Goal: Task Accomplishment & Management: Manage account settings

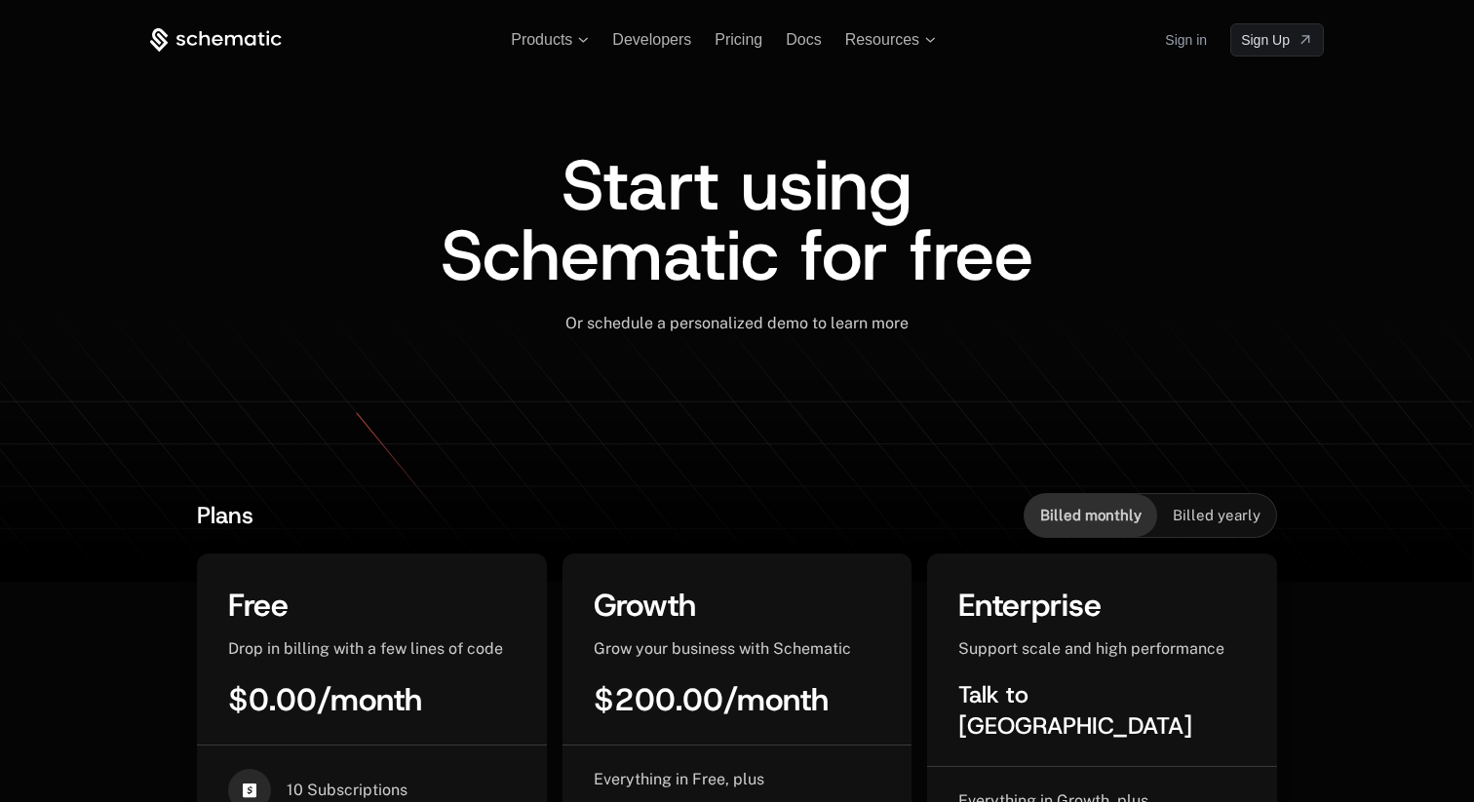
click at [1168, 28] on link "Sign in" at bounding box center [1186, 39] width 42 height 31
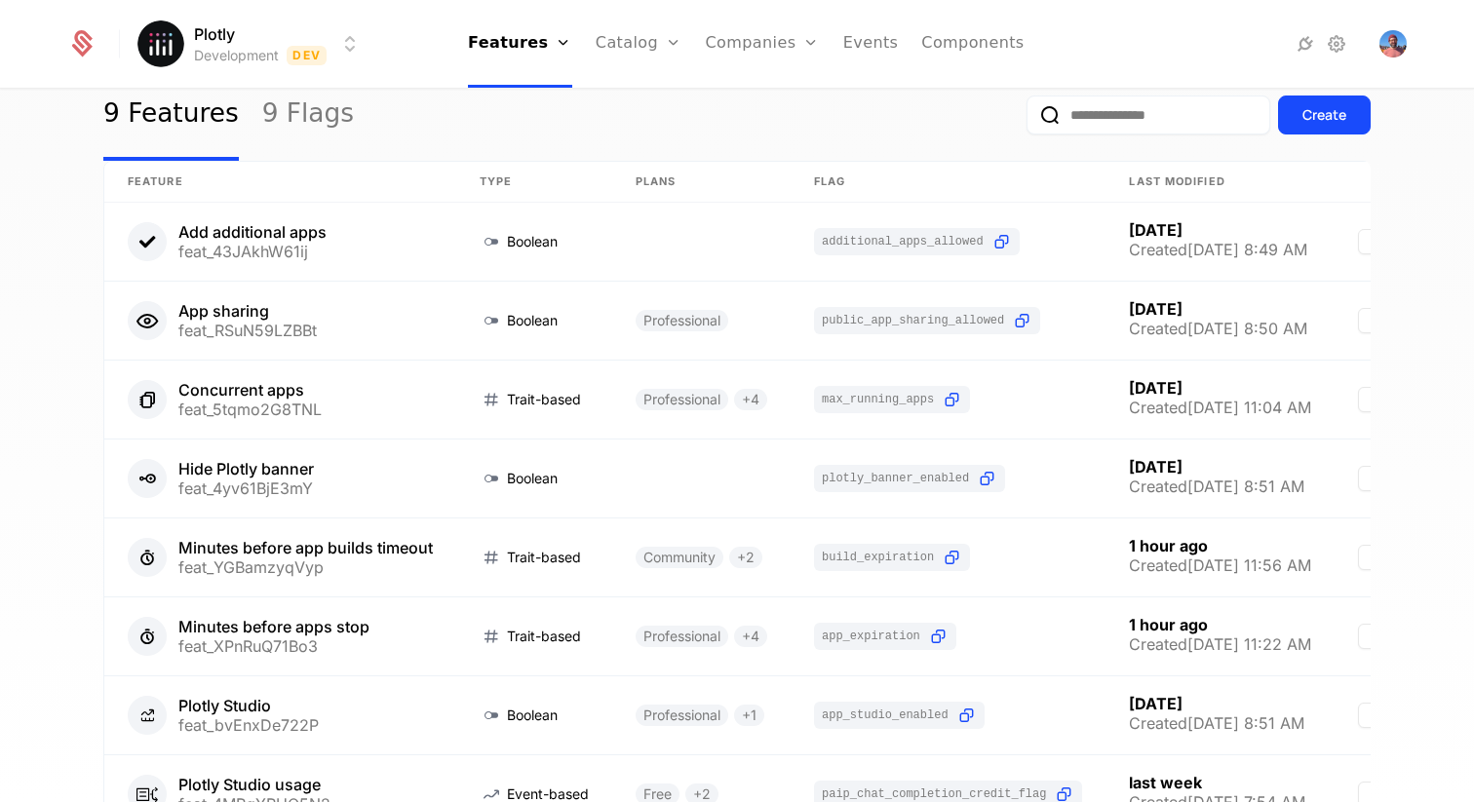
scroll to position [67, 0]
click at [307, 106] on link "9 Flags" at bounding box center [308, 116] width 92 height 92
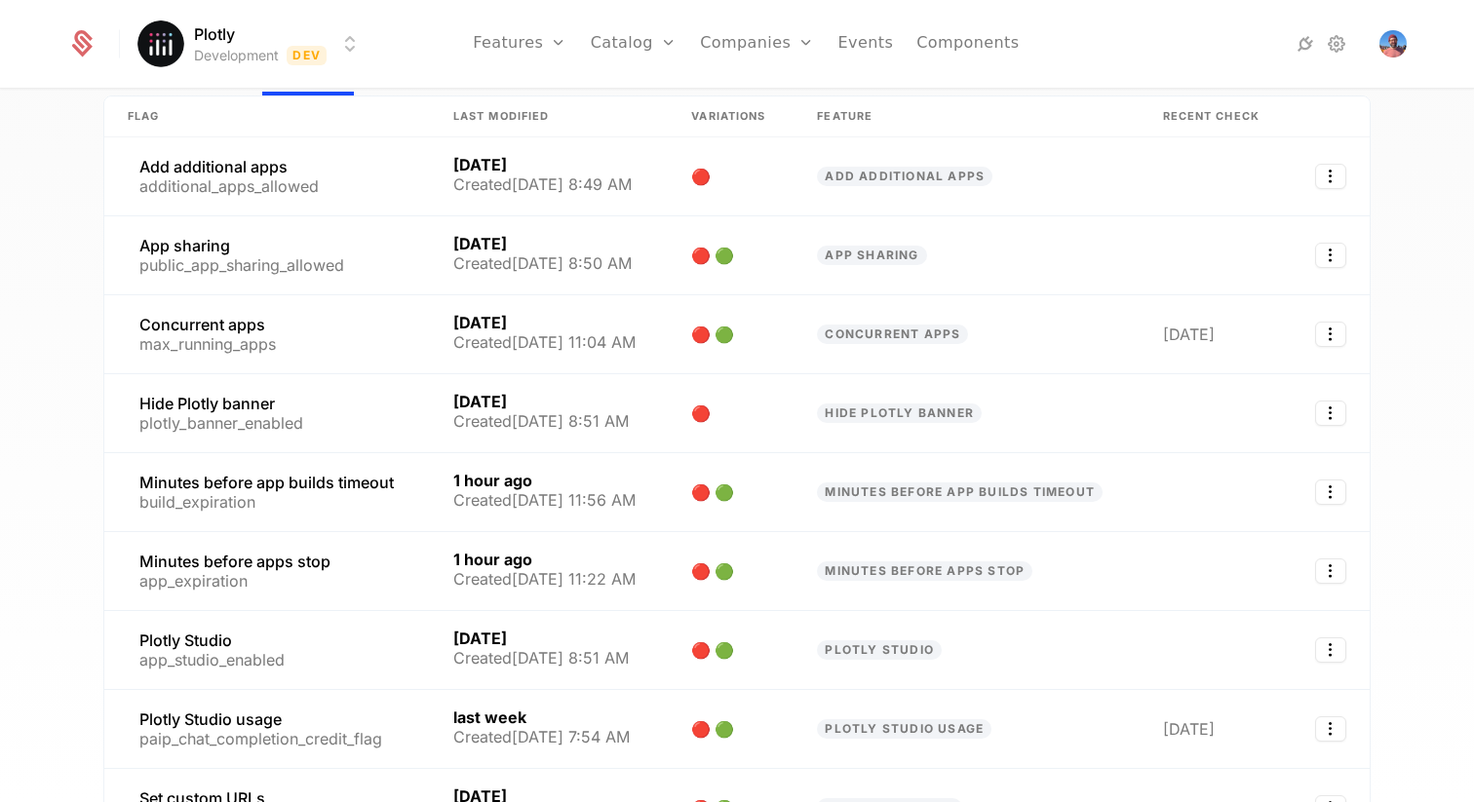
scroll to position [227, 0]
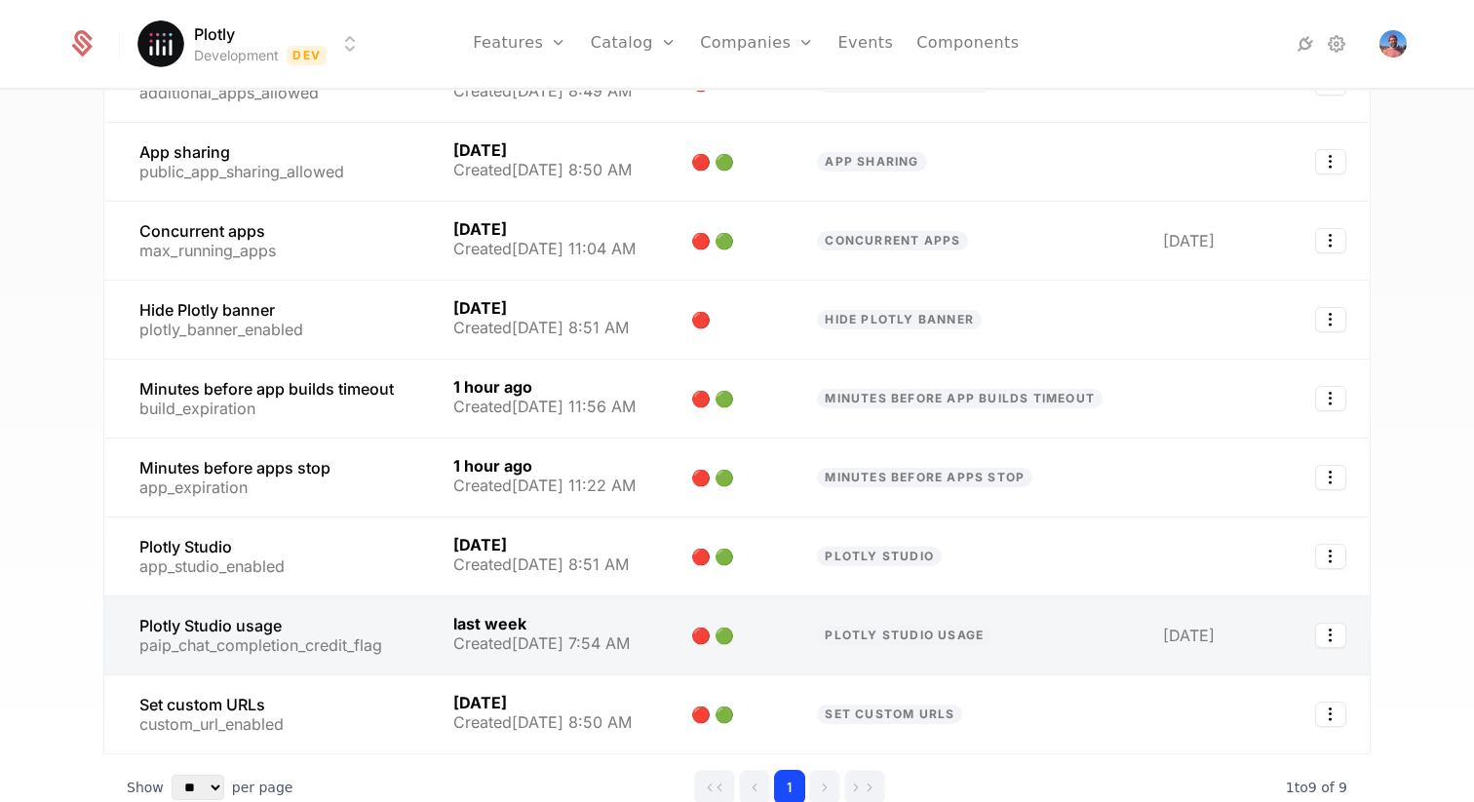
click at [611, 618] on link at bounding box center [549, 636] width 238 height 78
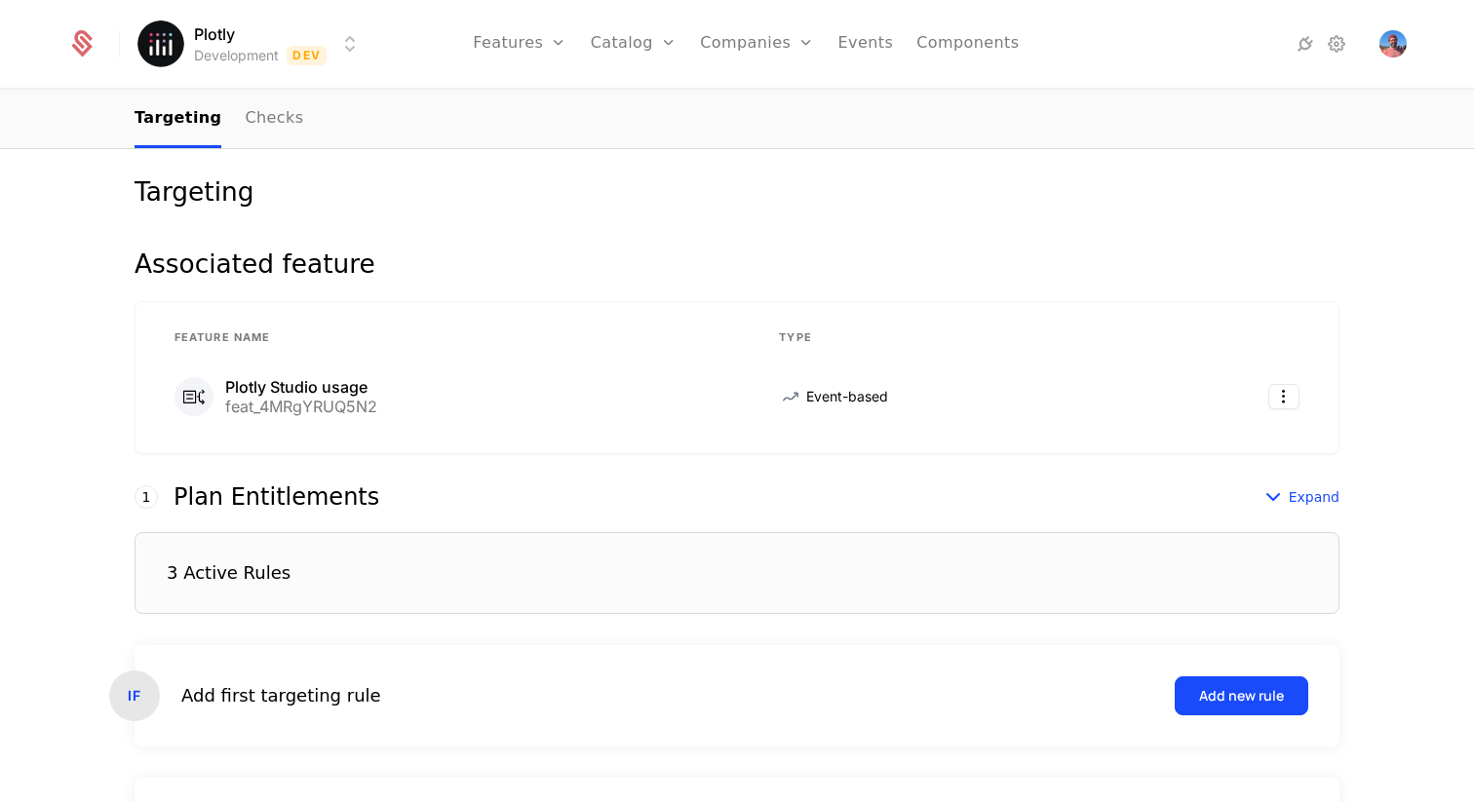
scroll to position [227, 0]
click at [384, 567] on div "3 Active Rules" at bounding box center [737, 572] width 1205 height 82
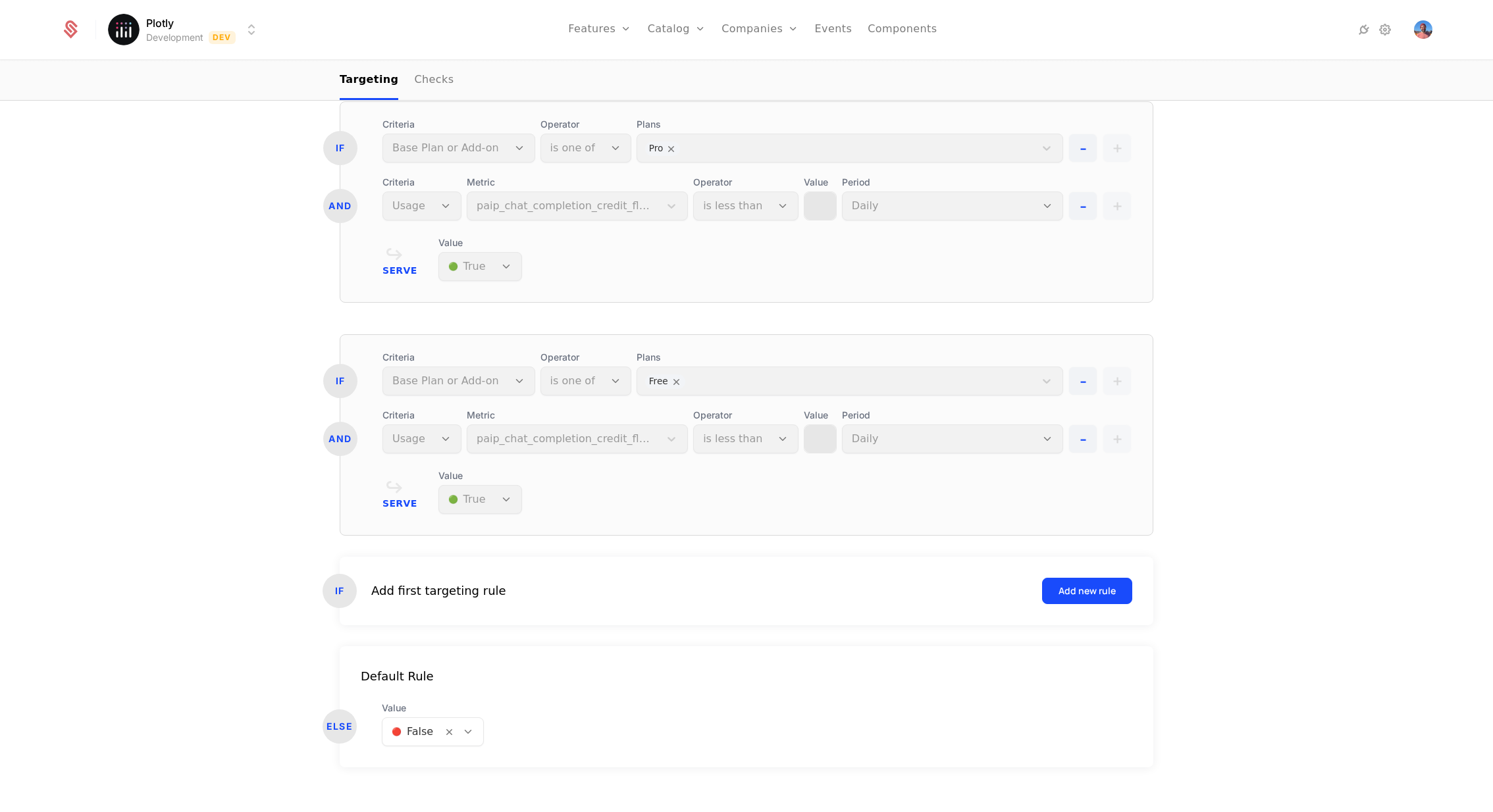
scroll to position [659, 0]
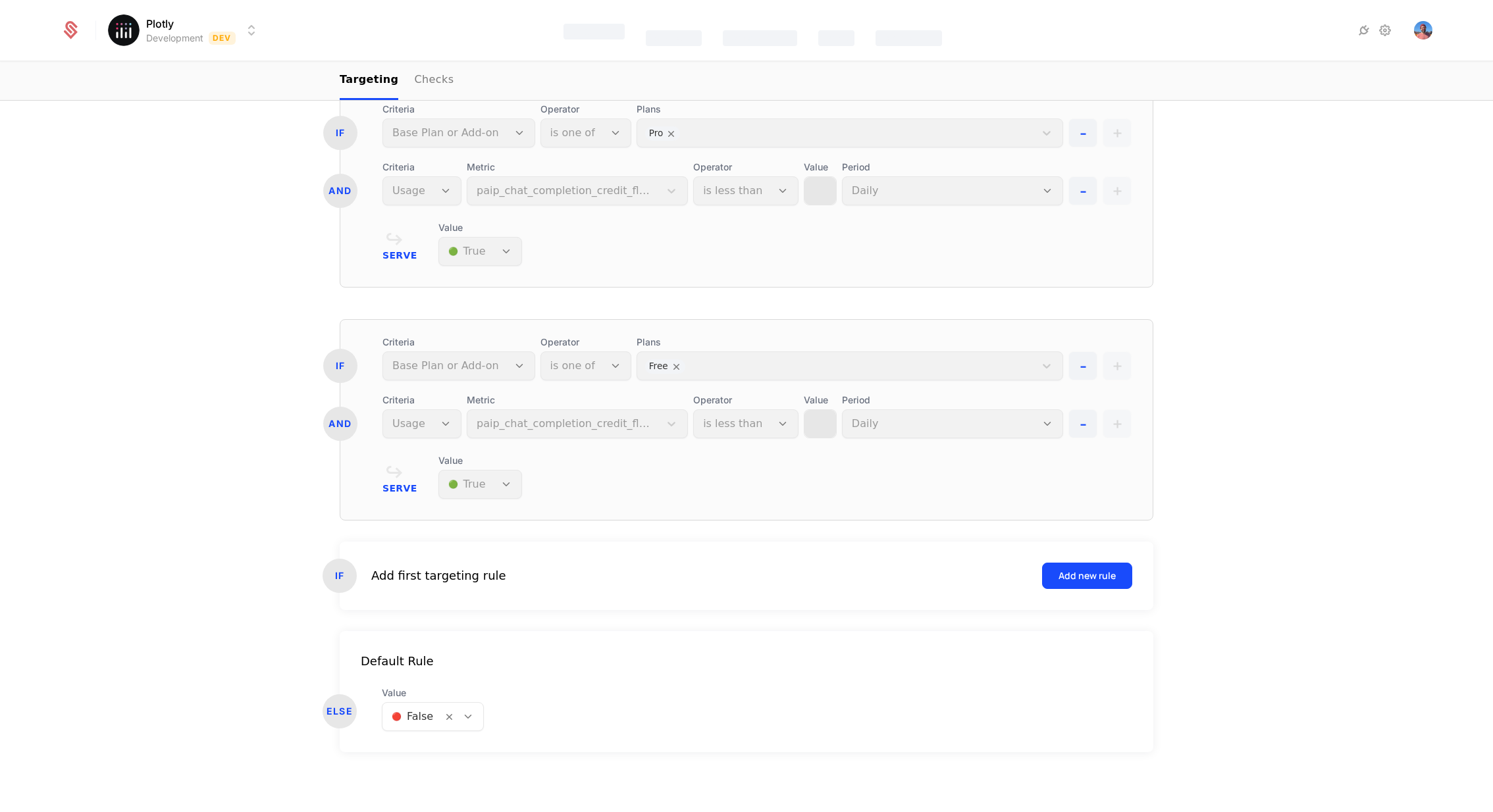
click at [677, 28] on div "Catalog" at bounding box center [673, 30] width 56 height 42
click at [695, 74] on link "Plans" at bounding box center [698, 72] width 68 height 16
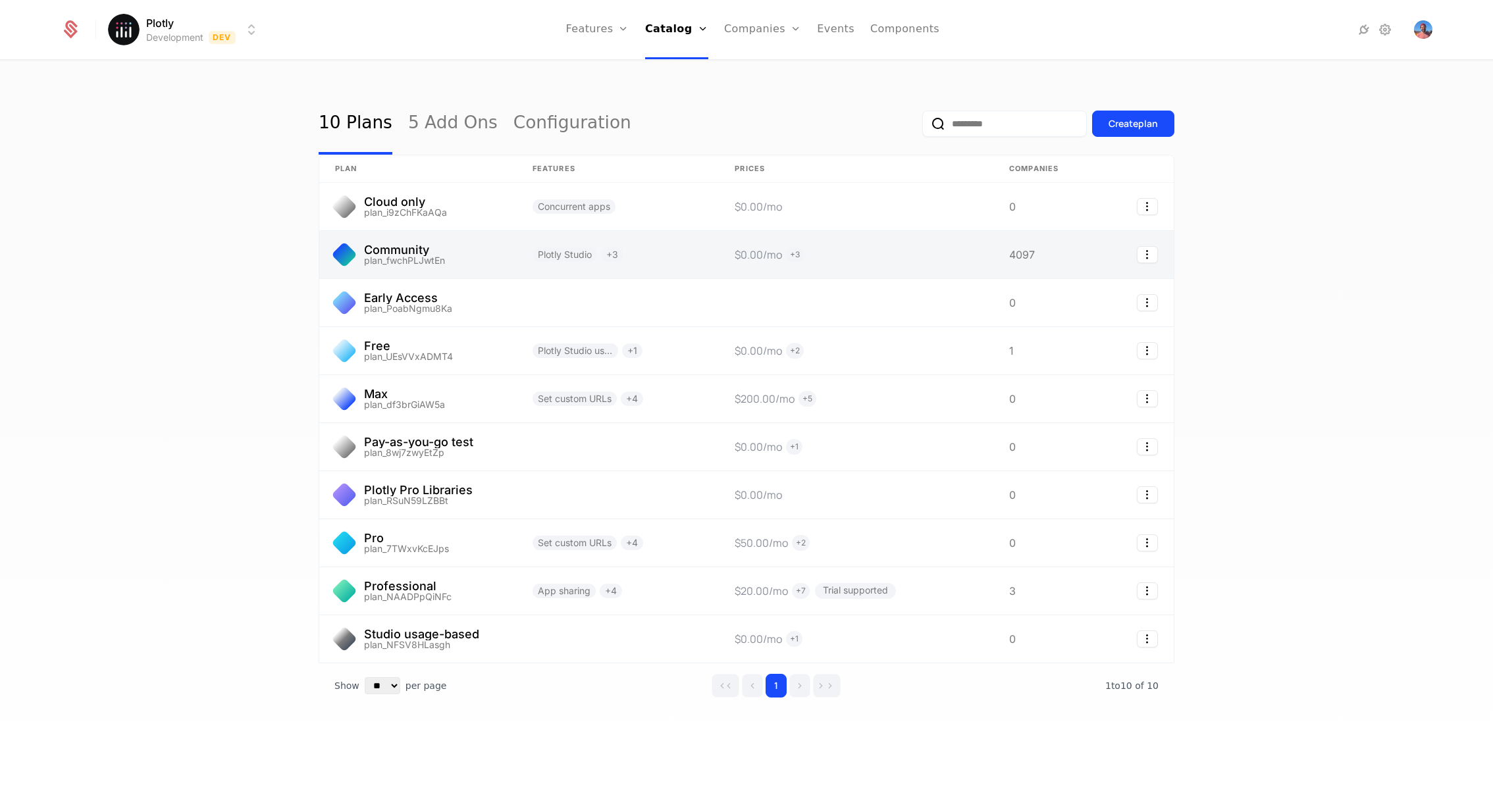
click at [866, 251] on link at bounding box center [856, 254] width 275 height 47
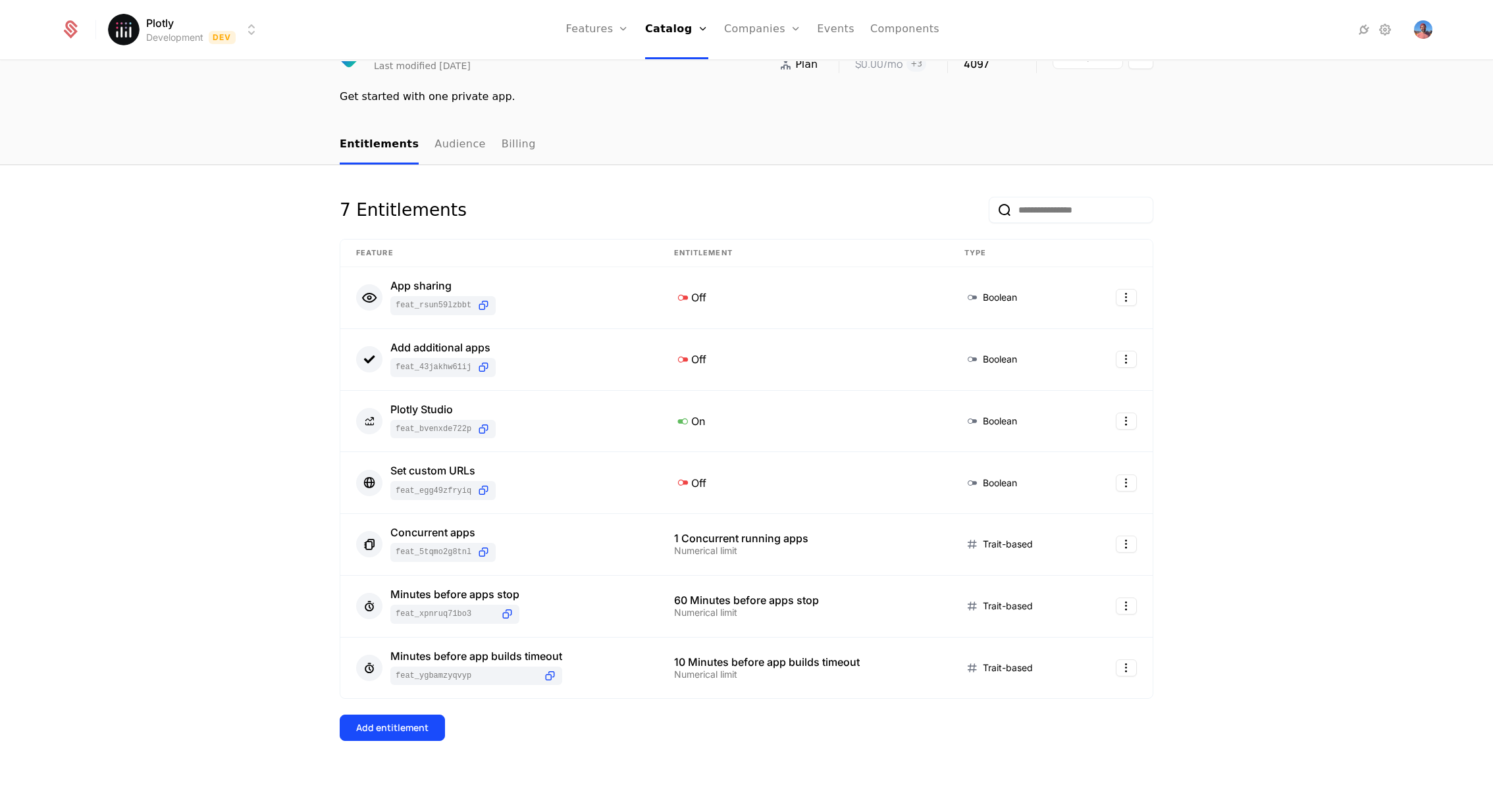
scroll to position [76, 0]
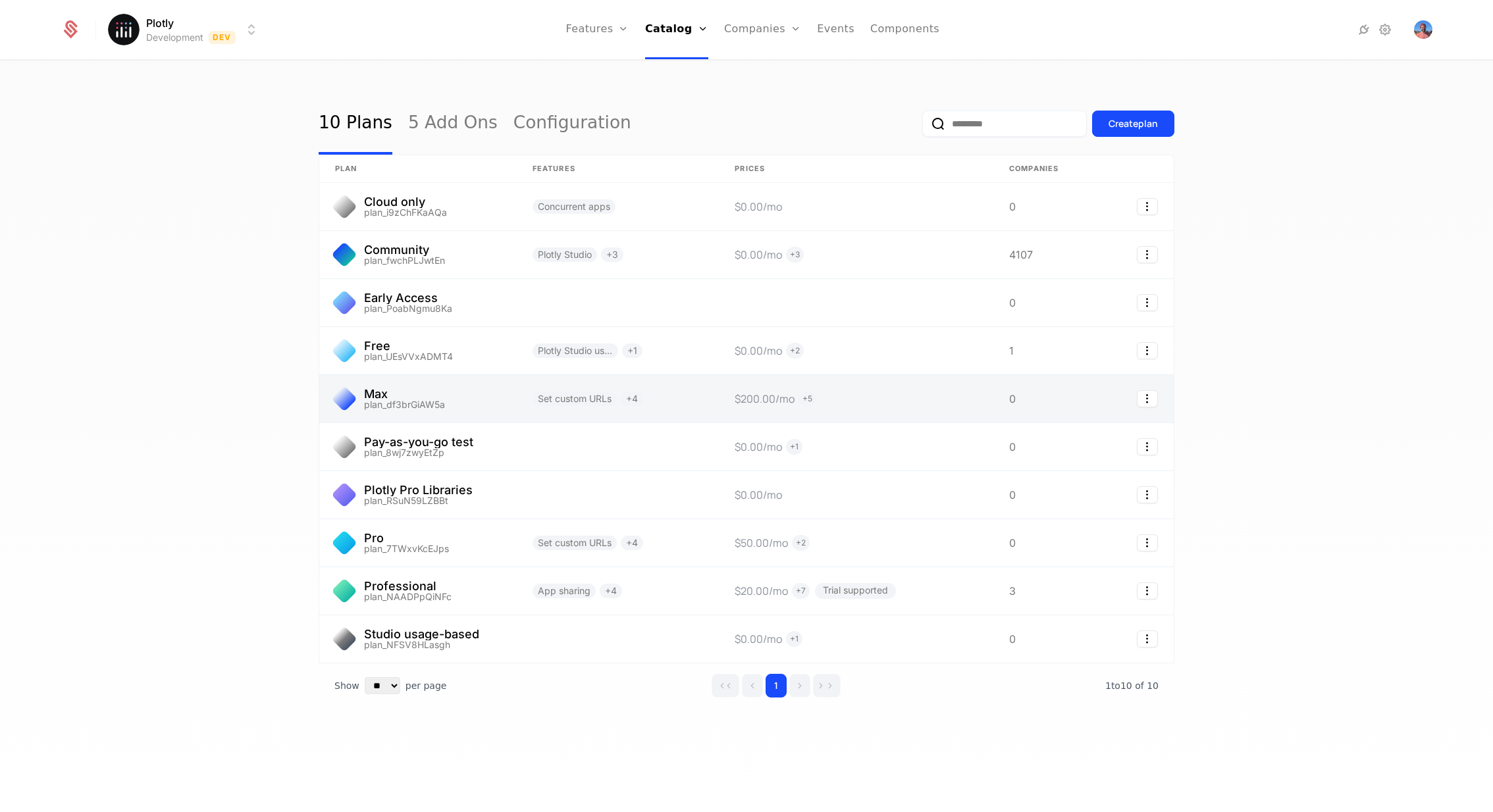
click at [480, 400] on link at bounding box center [418, 399] width 197 height 47
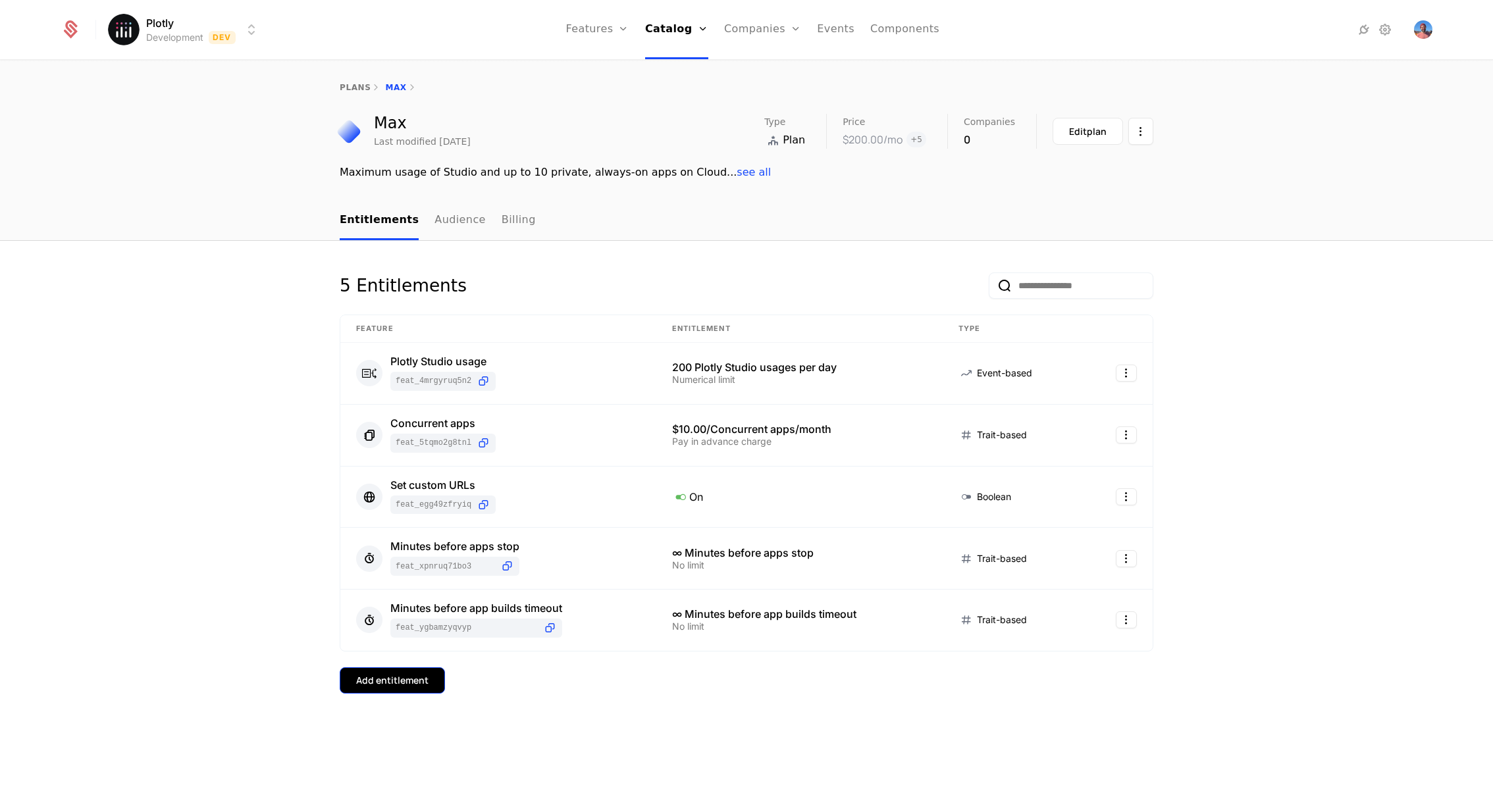
click at [417, 541] on div "Add entitlement" at bounding box center [392, 680] width 72 height 13
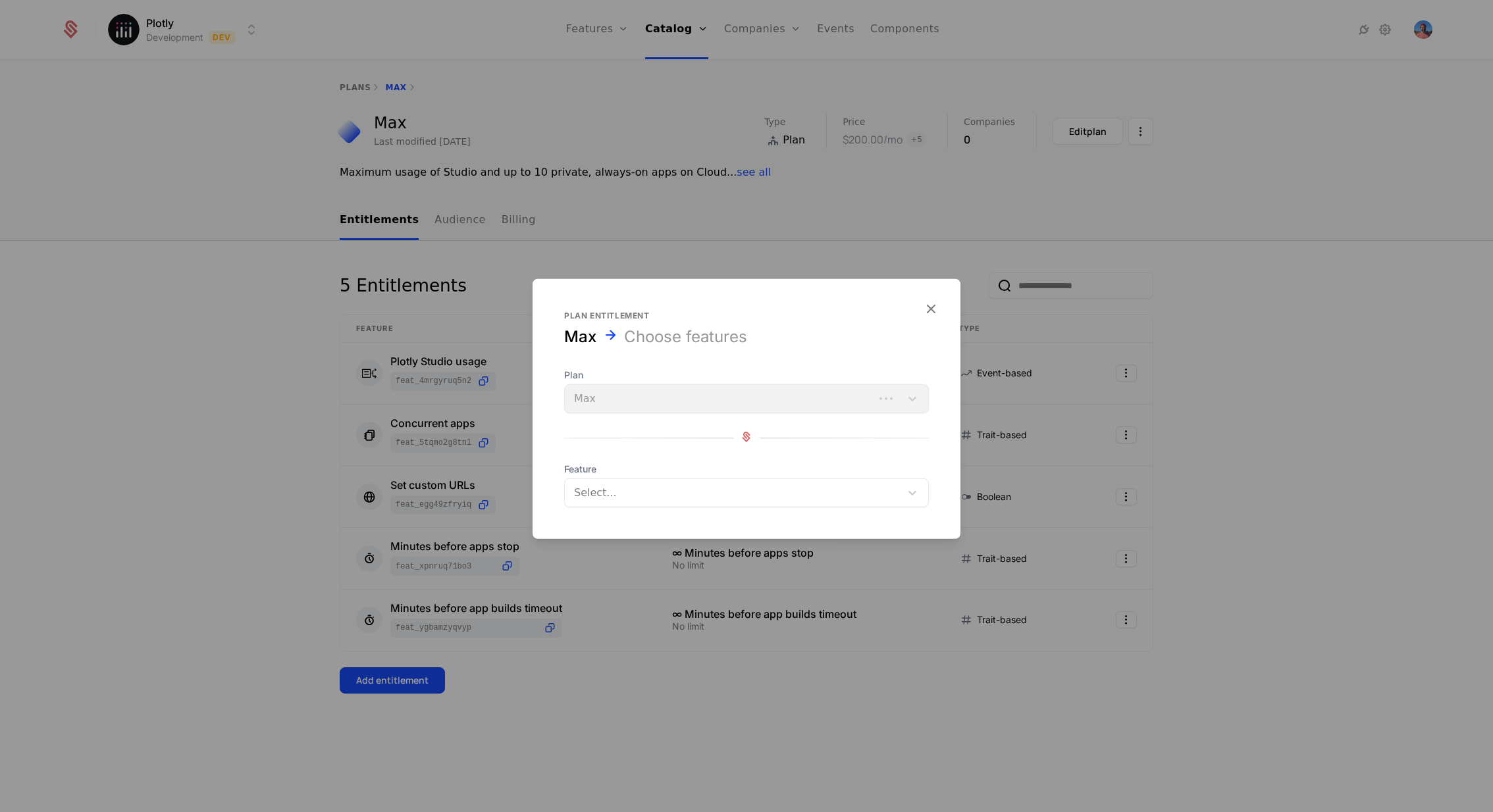
click at [645, 495] on div at bounding box center [734, 493] width 317 height 18
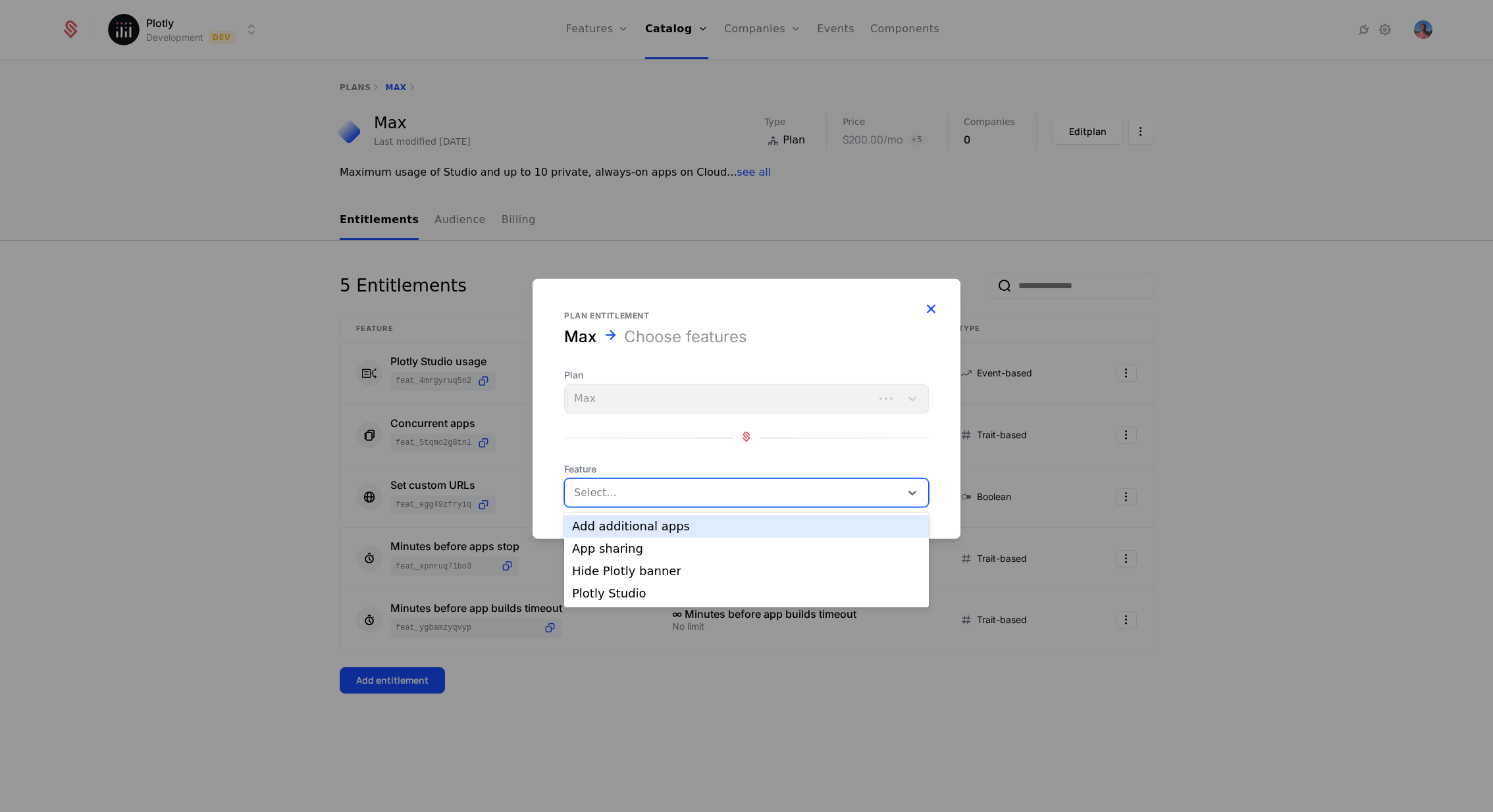
click at [934, 306] on icon "button" at bounding box center [931, 308] width 17 height 17
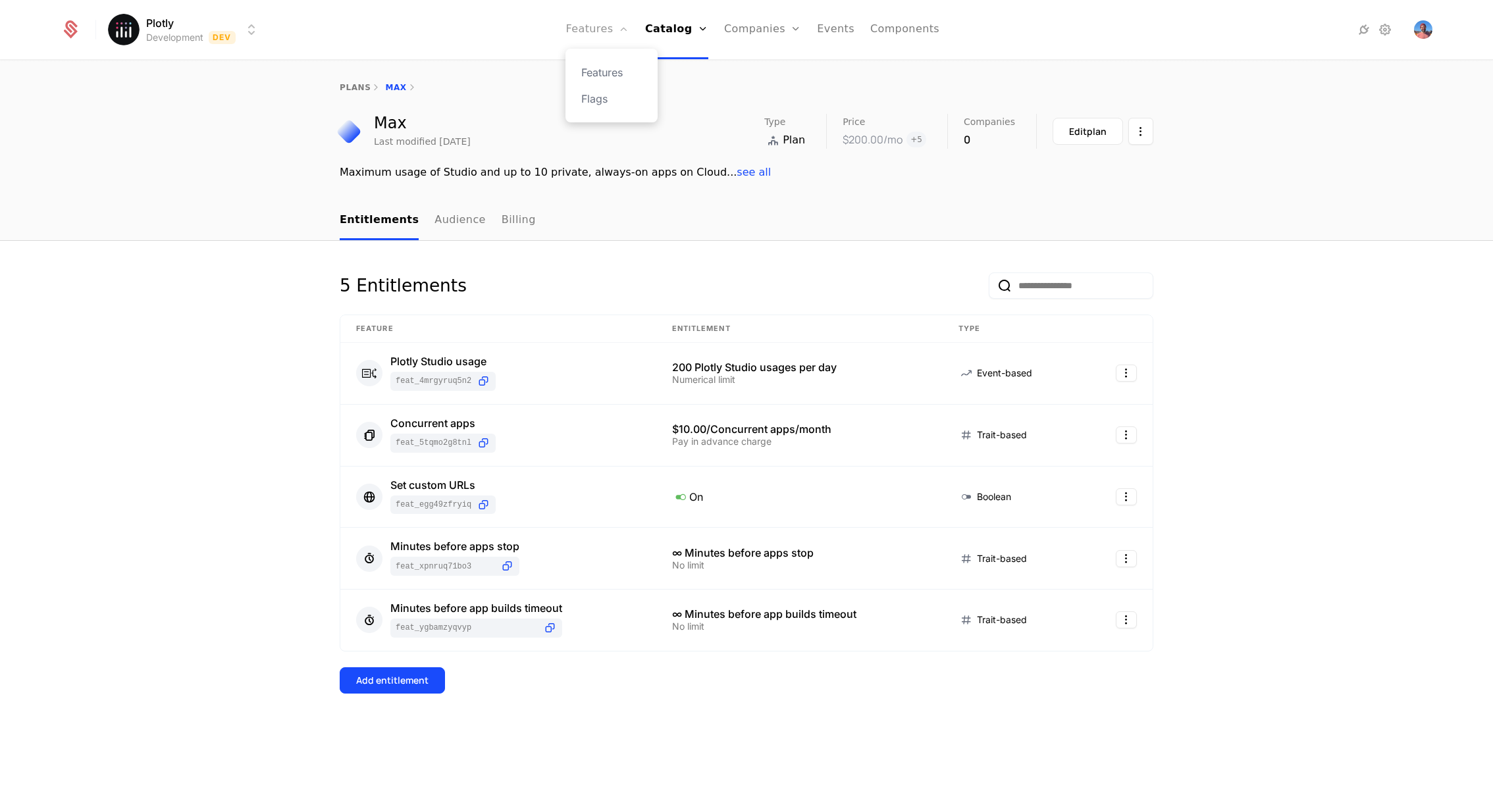
click at [608, 38] on link "Features" at bounding box center [598, 30] width 63 height 59
click at [362, 541] on div "Add entitlement" at bounding box center [392, 680] width 72 height 13
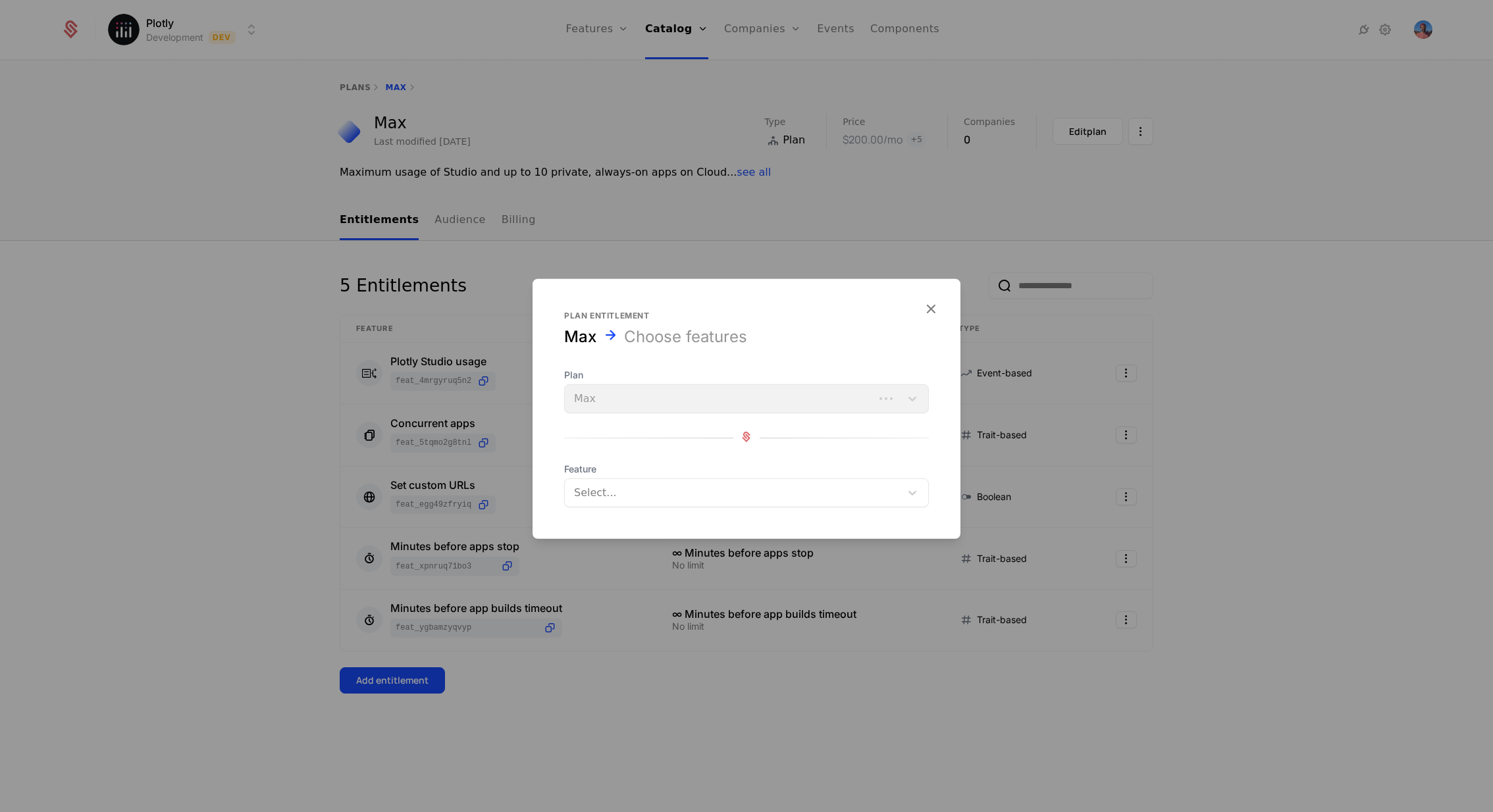
click at [645, 491] on div at bounding box center [734, 493] width 317 height 18
click at [699, 261] on div at bounding box center [746, 406] width 1493 height 812
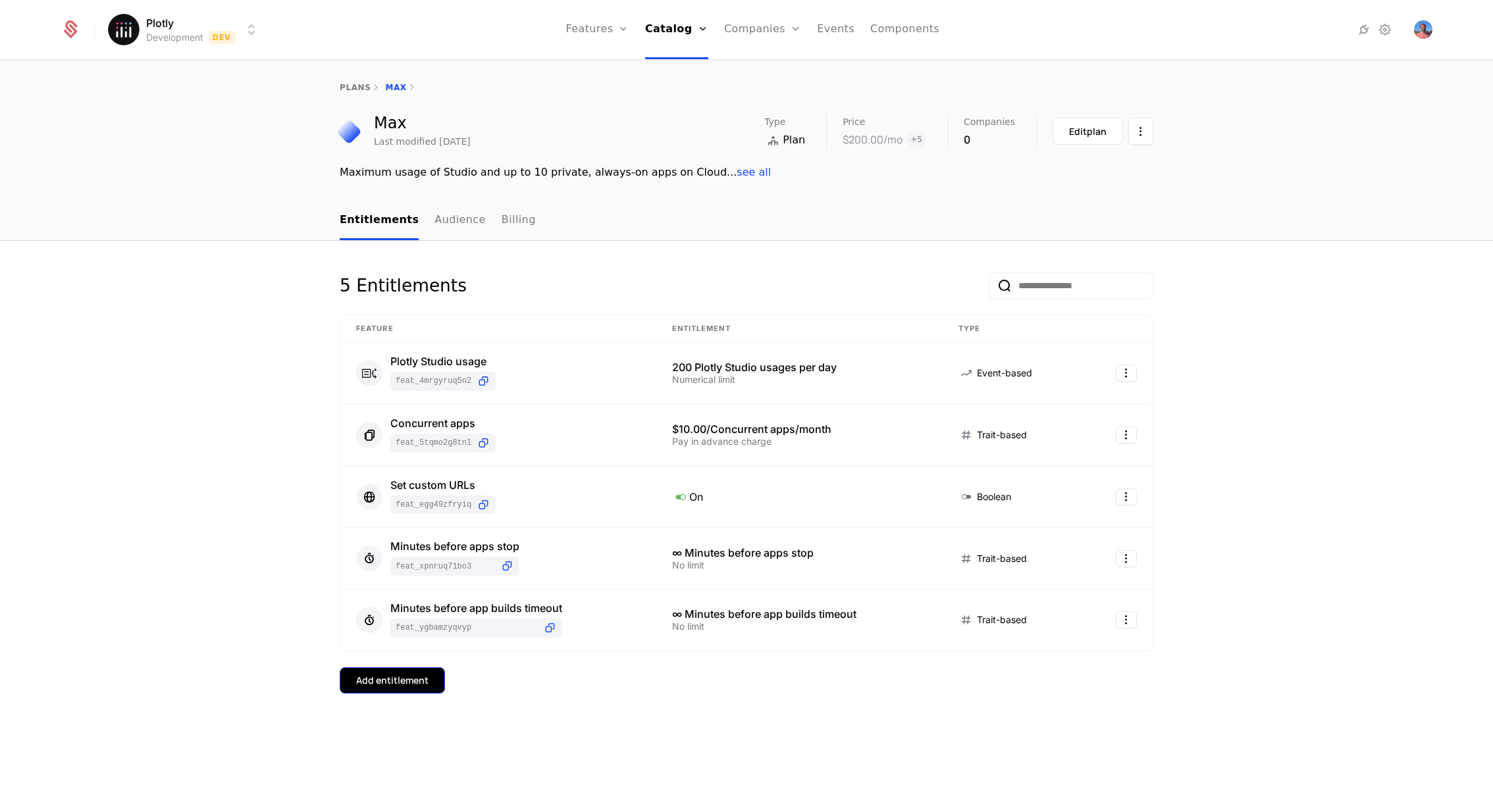
click at [380, 541] on div "Add entitlement" at bounding box center [392, 680] width 72 height 13
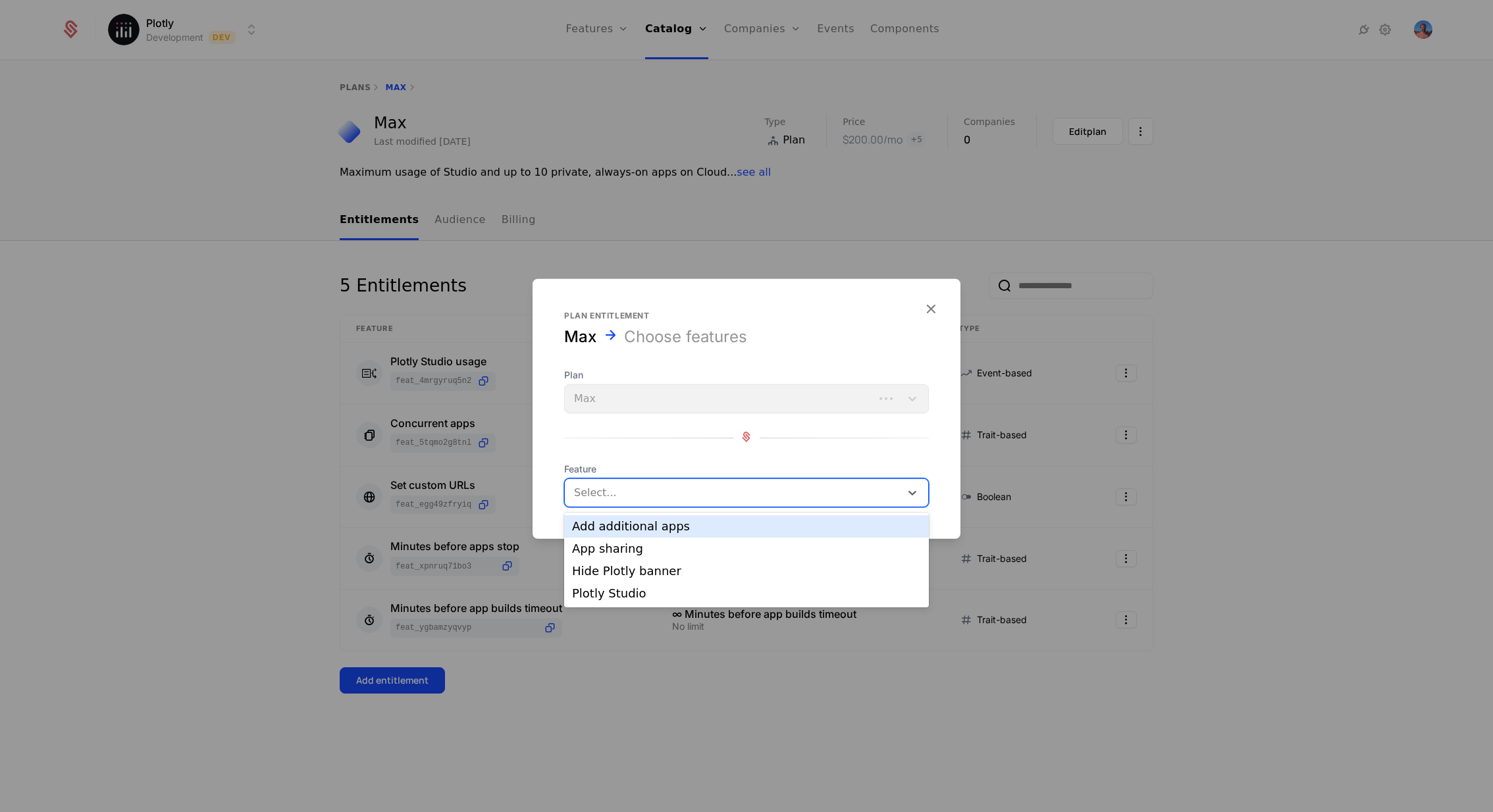
click at [704, 487] on div at bounding box center [734, 493] width 317 height 18
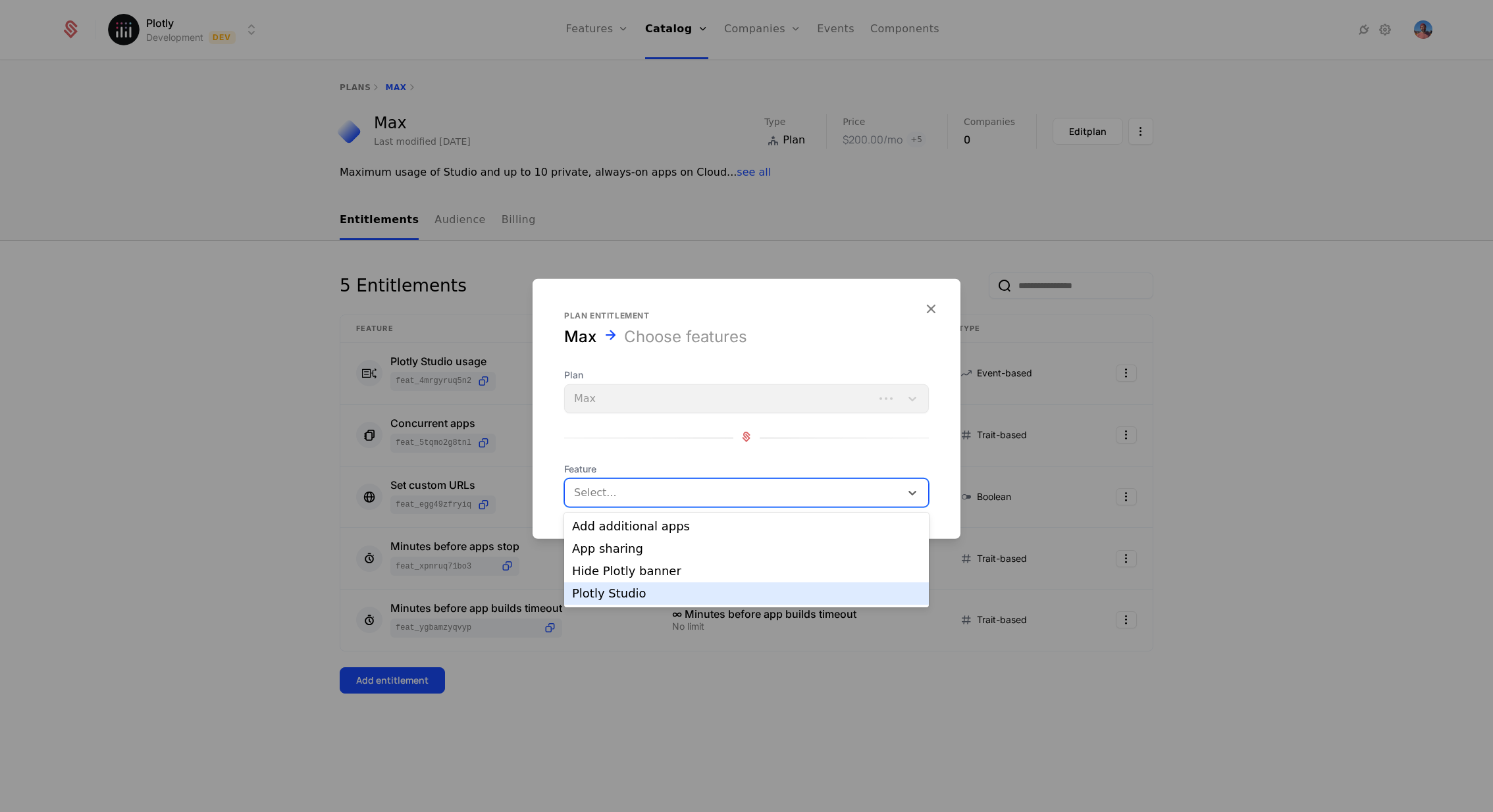
click at [660, 541] on div "Plotly Studio" at bounding box center [746, 594] width 349 height 12
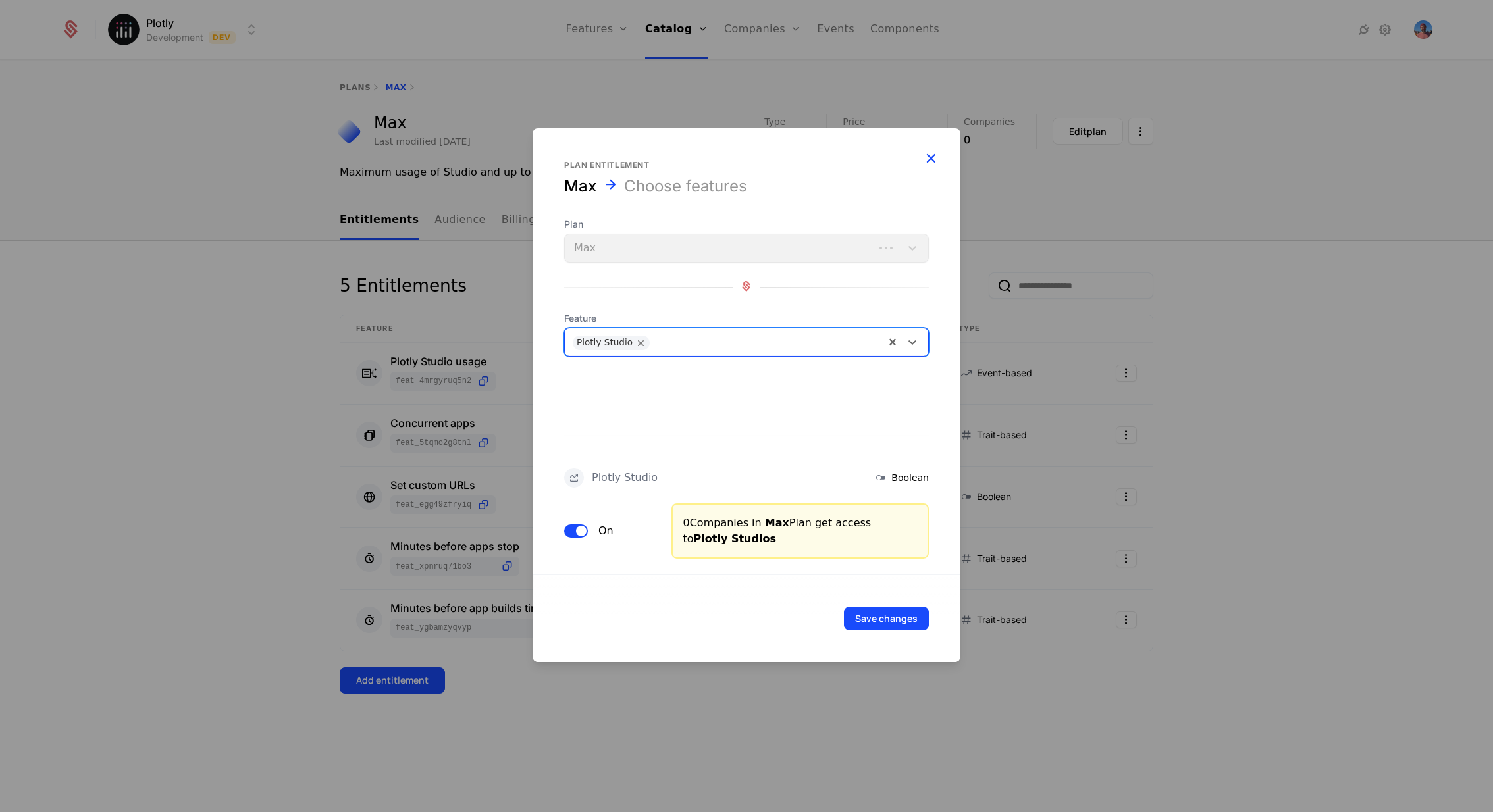
click at [929, 159] on icon "button" at bounding box center [931, 157] width 17 height 17
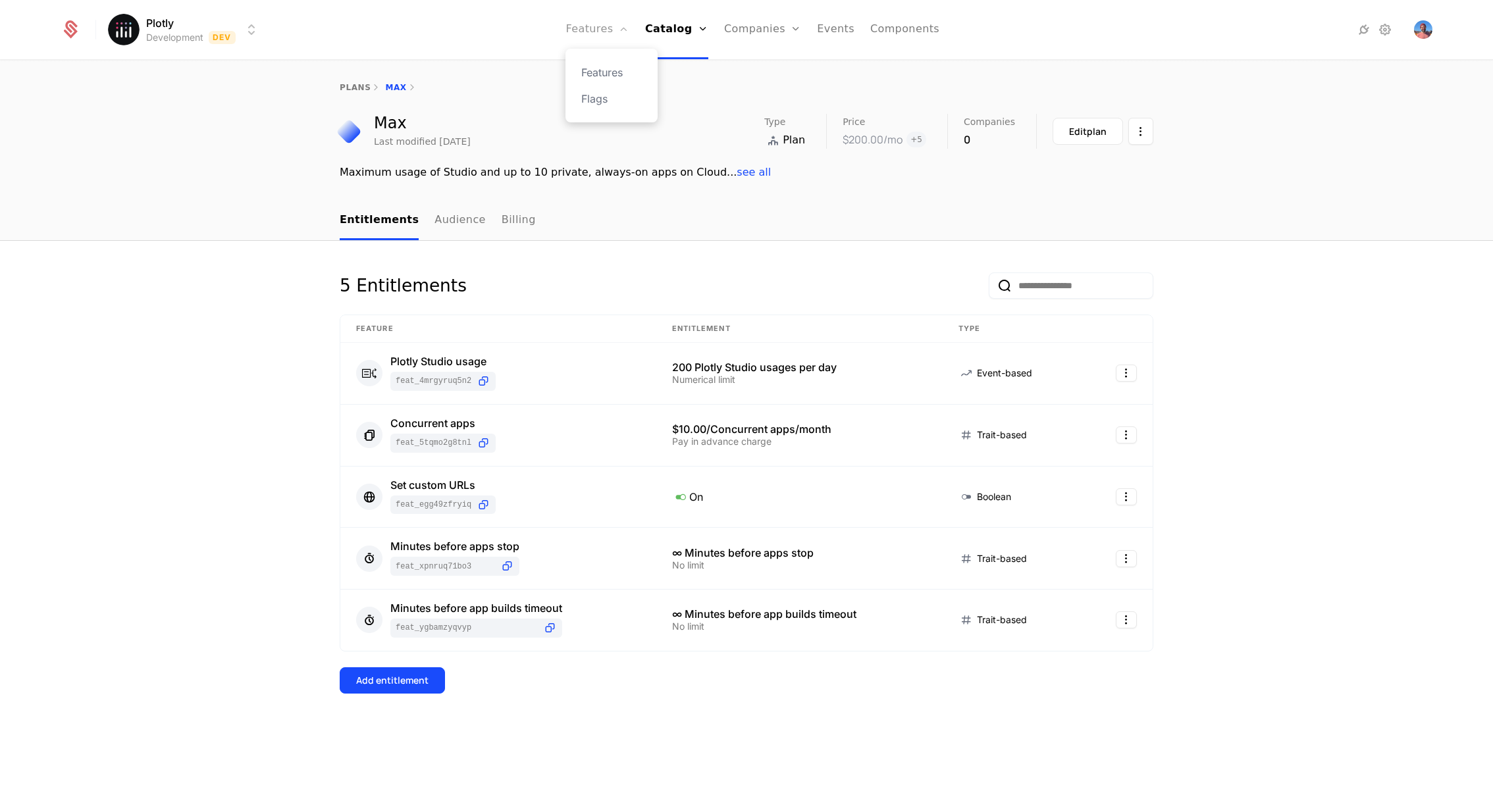
click at [591, 35] on link "Features" at bounding box center [598, 30] width 63 height 59
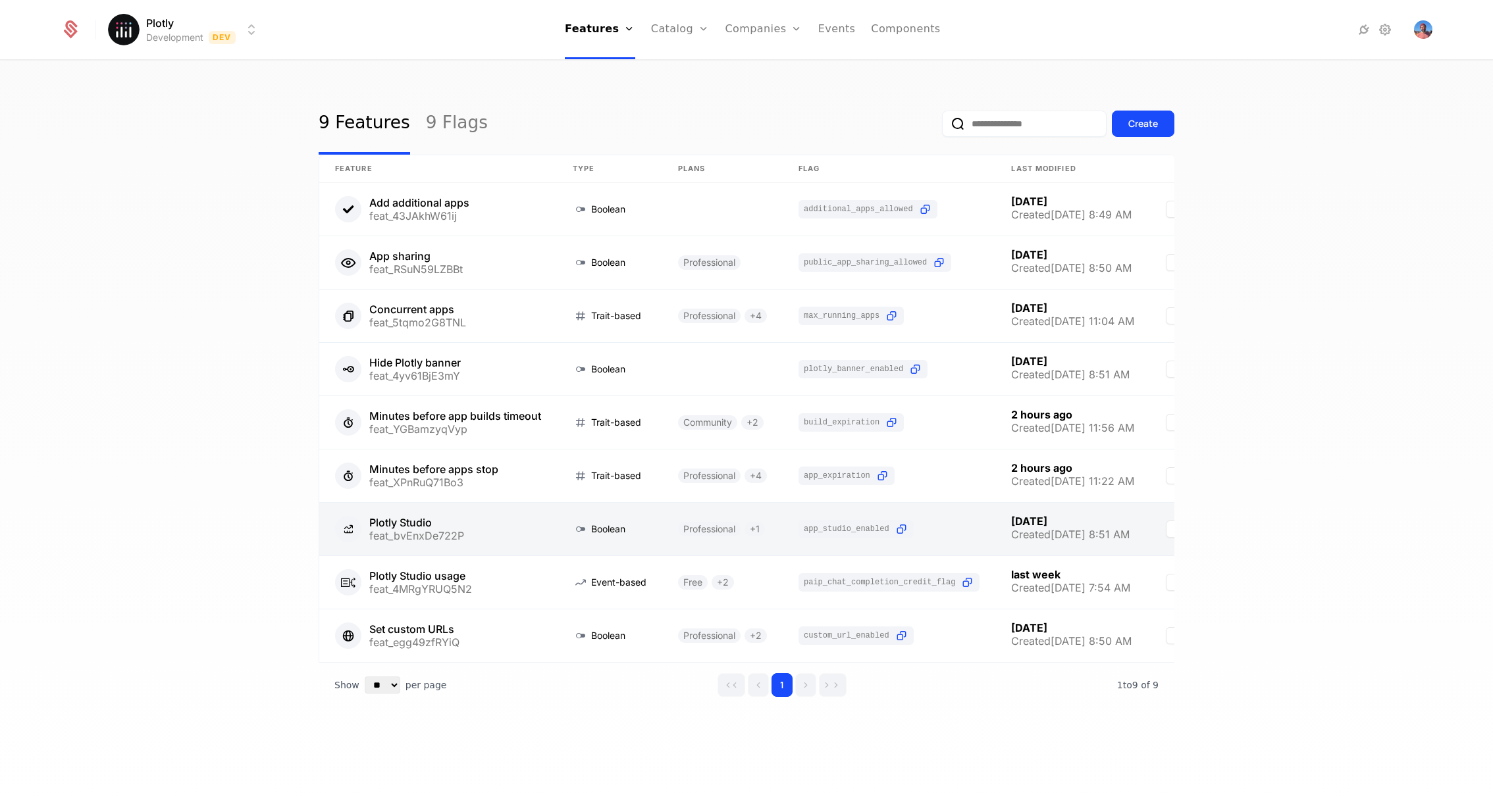
click at [434, 527] on link at bounding box center [438, 529] width 238 height 53
